Goal: Find specific page/section: Find specific page/section

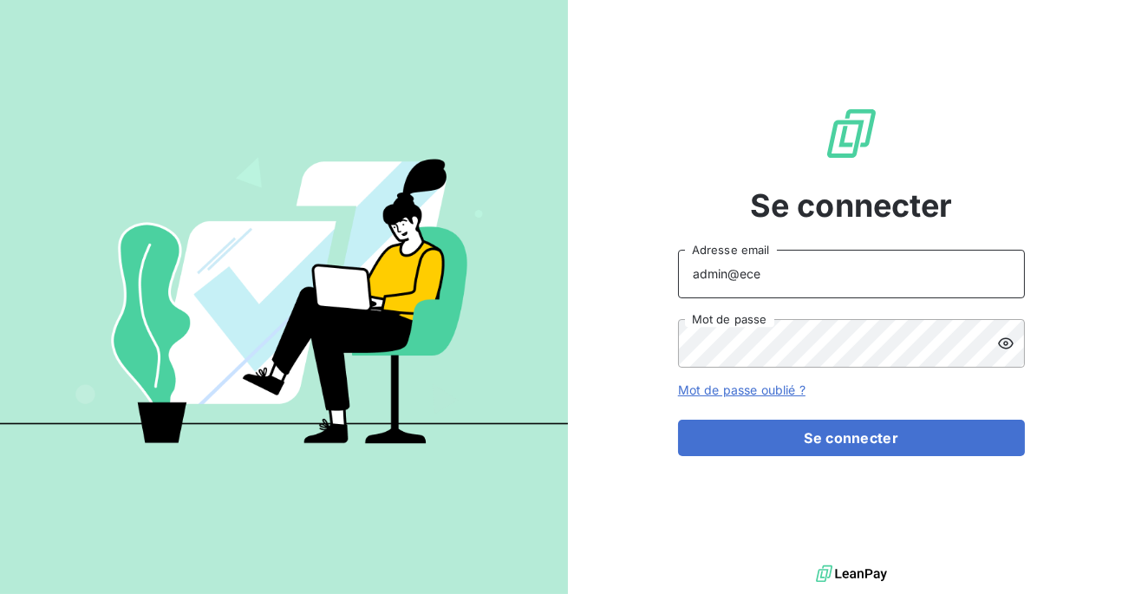
click at [790, 273] on input "admin@ece" at bounding box center [851, 274] width 347 height 49
type input "admin@altecc"
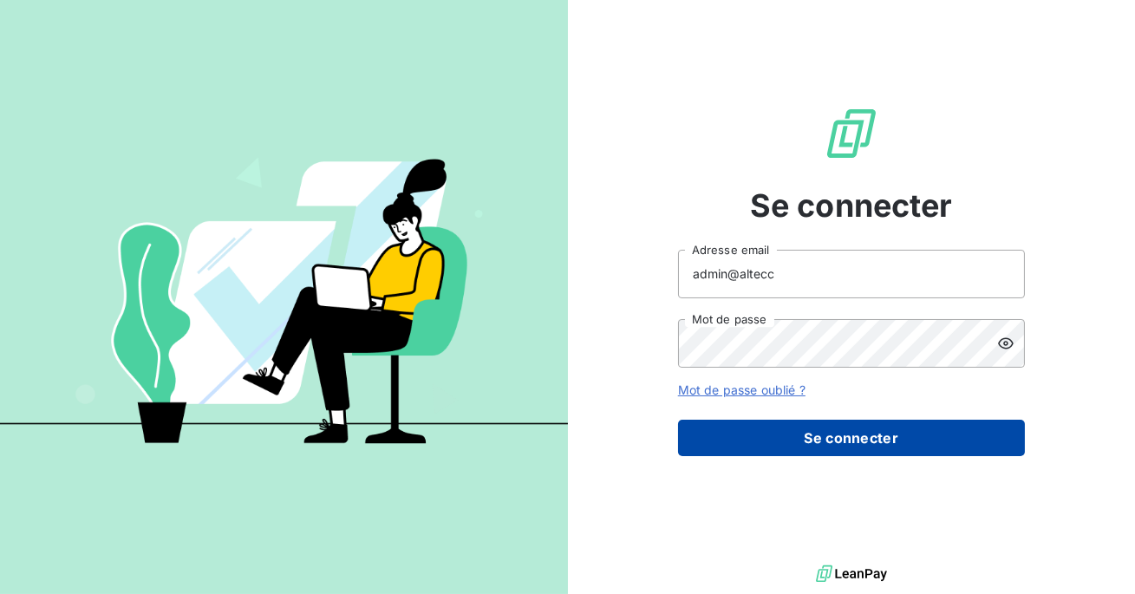
click at [797, 432] on button "Se connecter" at bounding box center [851, 438] width 347 height 36
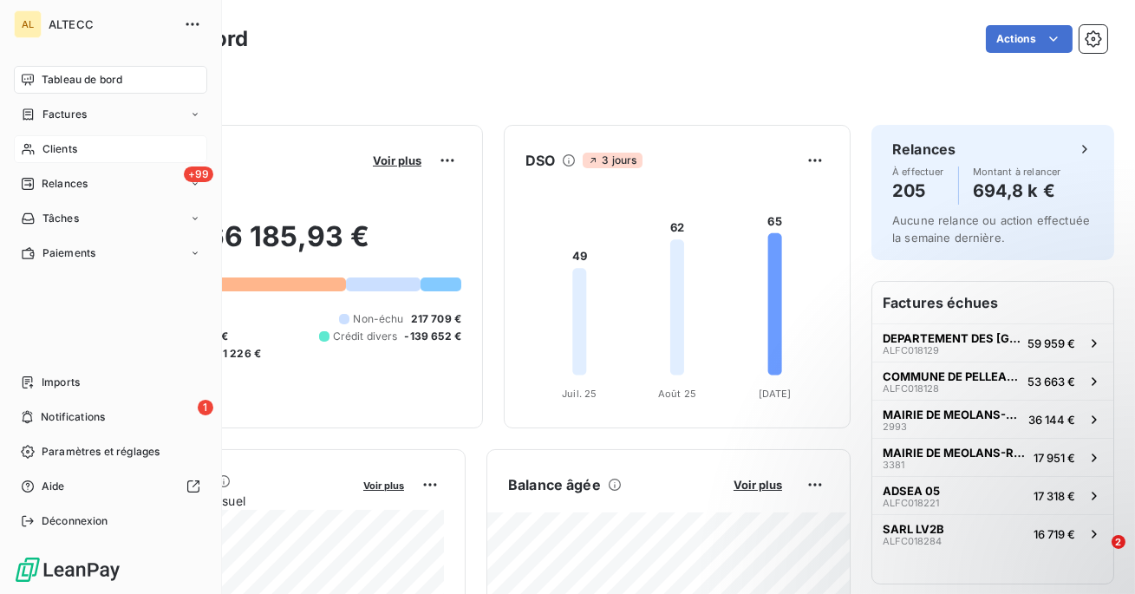
click at [40, 147] on div "Clients" at bounding box center [110, 149] width 193 height 28
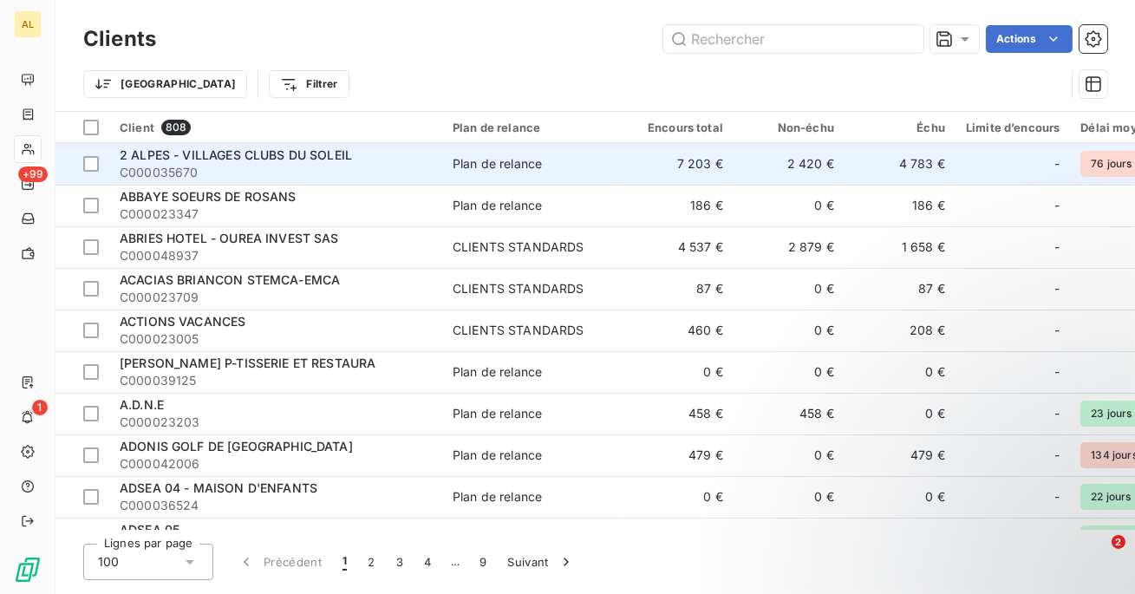
click at [209, 169] on span "C000035670" at bounding box center [276, 172] width 312 height 17
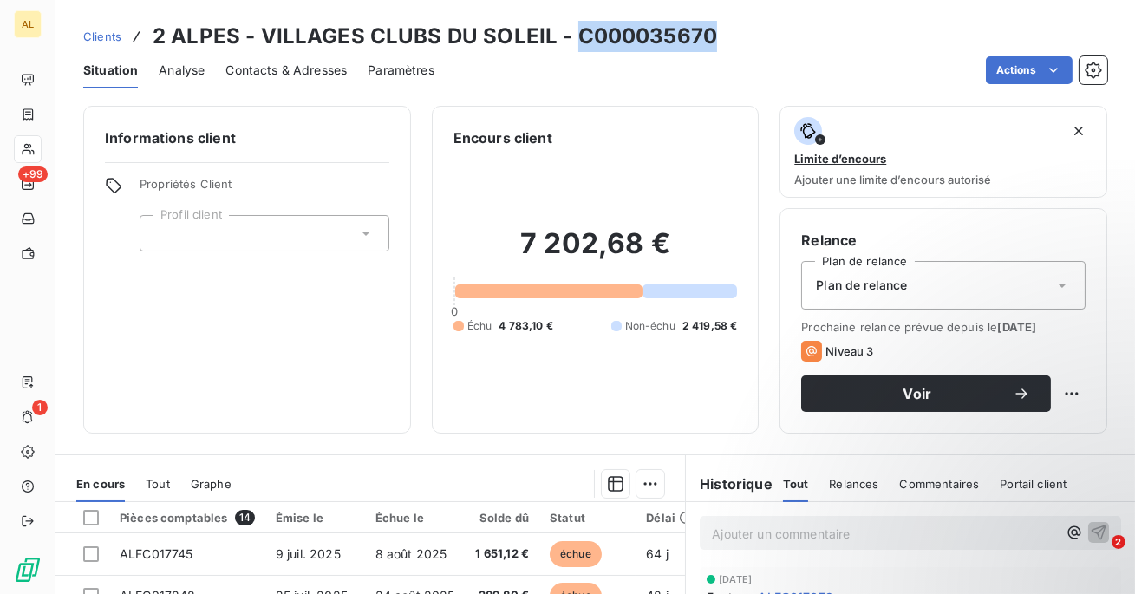
drag, startPoint x: 712, startPoint y: 36, endPoint x: 568, endPoint y: 36, distance: 143.9
click at [568, 36] on div "Clients 2 ALPES - VILLAGES CLUBS DU SOLEIL - C000035670" at bounding box center [595, 36] width 1080 height 31
copy h3 "C000035670"
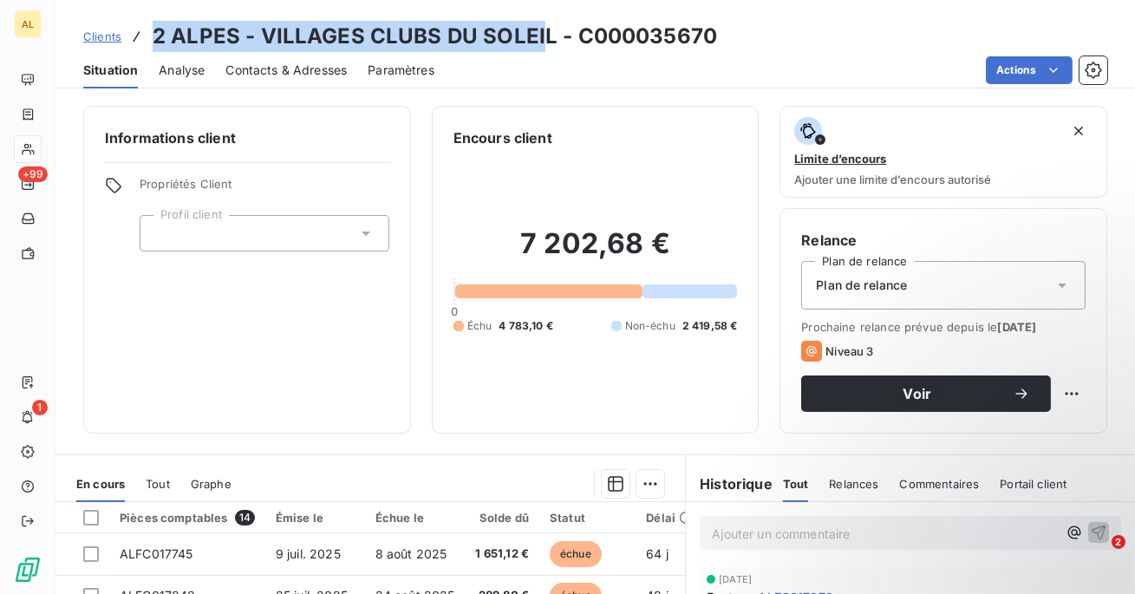
drag, startPoint x: 539, startPoint y: 30, endPoint x: 236, endPoint y: 17, distance: 303.8
click at [236, 17] on div "Clients 2 ALPES - VILLAGES CLUBS DU SOLEIL - C000035670 Situation Analyse Conta…" at bounding box center [595, 44] width 1080 height 88
drag, startPoint x: 547, startPoint y: 36, endPoint x: 156, endPoint y: 29, distance: 391.1
click at [156, 29] on h3 "2 ALPES - VILLAGES CLUBS DU SOLEIL - C000035670" at bounding box center [435, 36] width 564 height 31
copy h3 "2 ALPES - VILLAGES CLUBS DU SOLEIL"
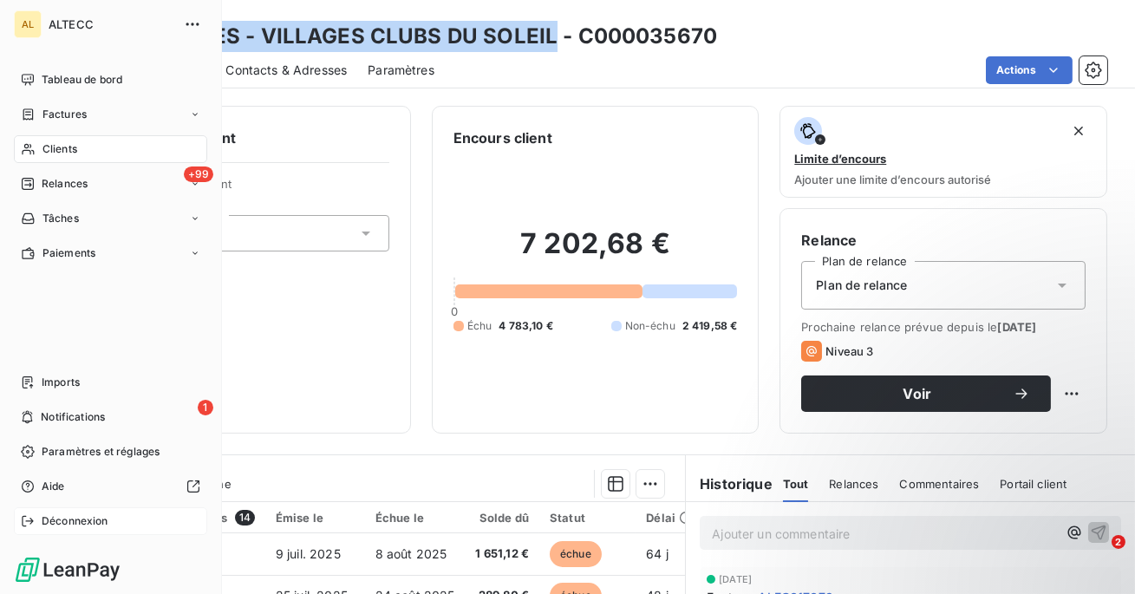
click at [49, 519] on span "Déconnexion" at bounding box center [75, 521] width 67 height 16
